Goal: Check status

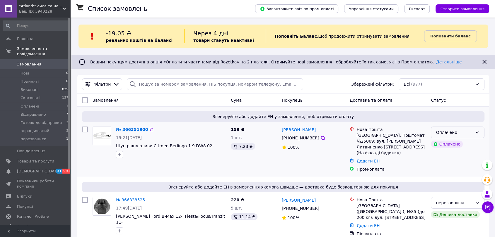
click at [464, 129] on div "Оплачено" at bounding box center [454, 132] width 37 height 6
click at [458, 186] on li "перезвонити" at bounding box center [457, 191] width 53 height 11
click at [130, 129] on link "№ 366351900" at bounding box center [130, 129] width 29 height 5
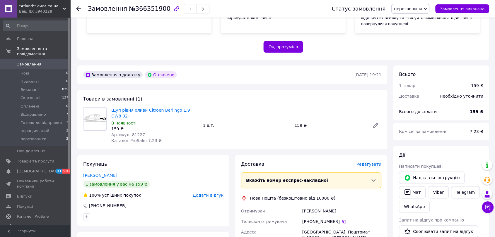
scroll to position [116, 0]
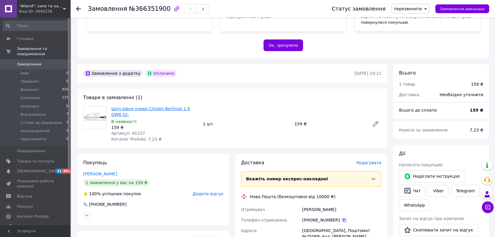
click at [146, 107] on link "Щуп рівня оливи Citroen Berlingo 1.9 DW8 02-" at bounding box center [150, 112] width 79 height 11
